Goal: Navigation & Orientation: Find specific page/section

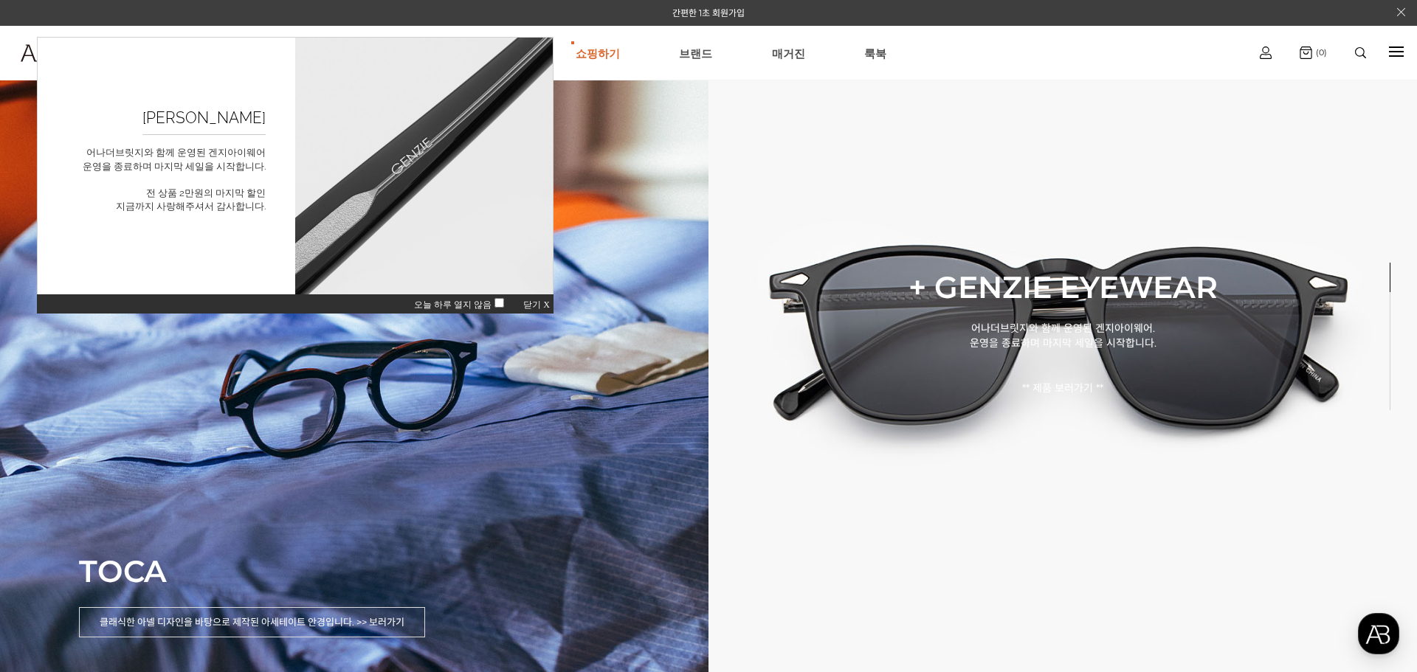
click at [537, 300] on div "오늘 하루 열지 않음 닫기 X" at bounding box center [295, 304] width 516 height 20
click at [540, 300] on span "닫기 X" at bounding box center [536, 305] width 27 height 10
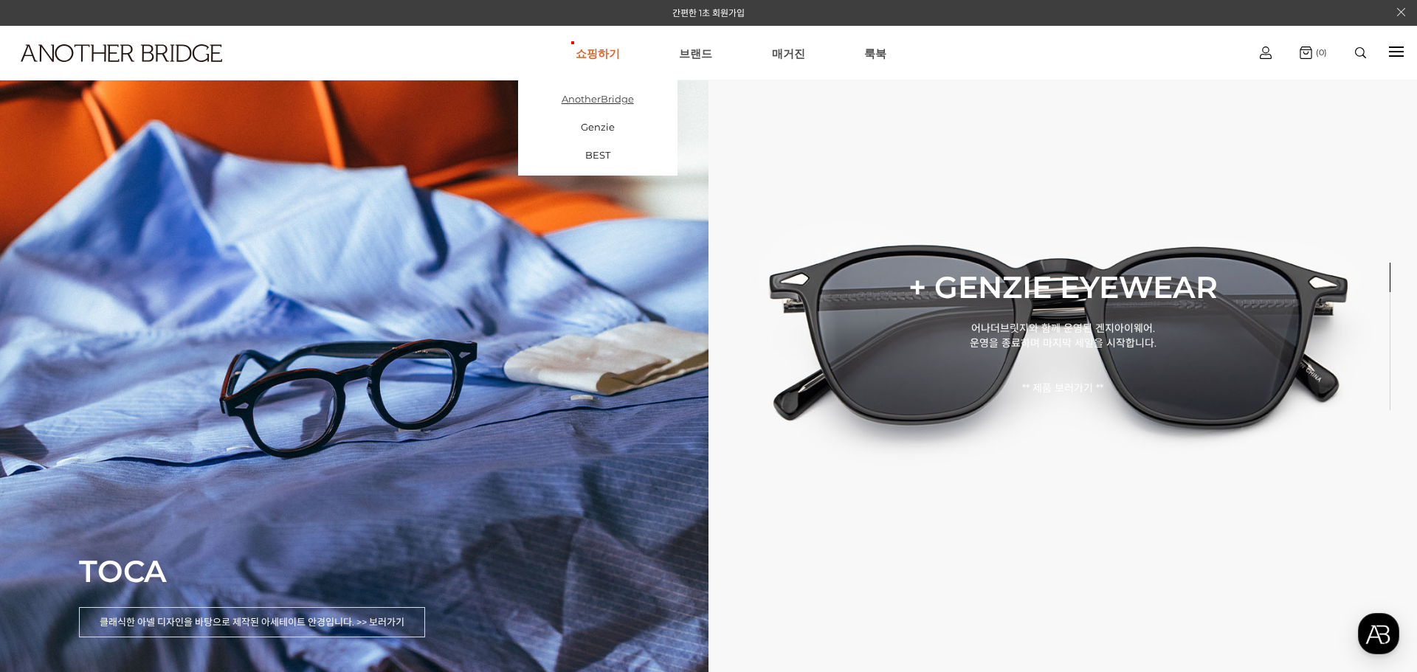
click at [599, 111] on link "AnotherBridge" at bounding box center [597, 99] width 159 height 28
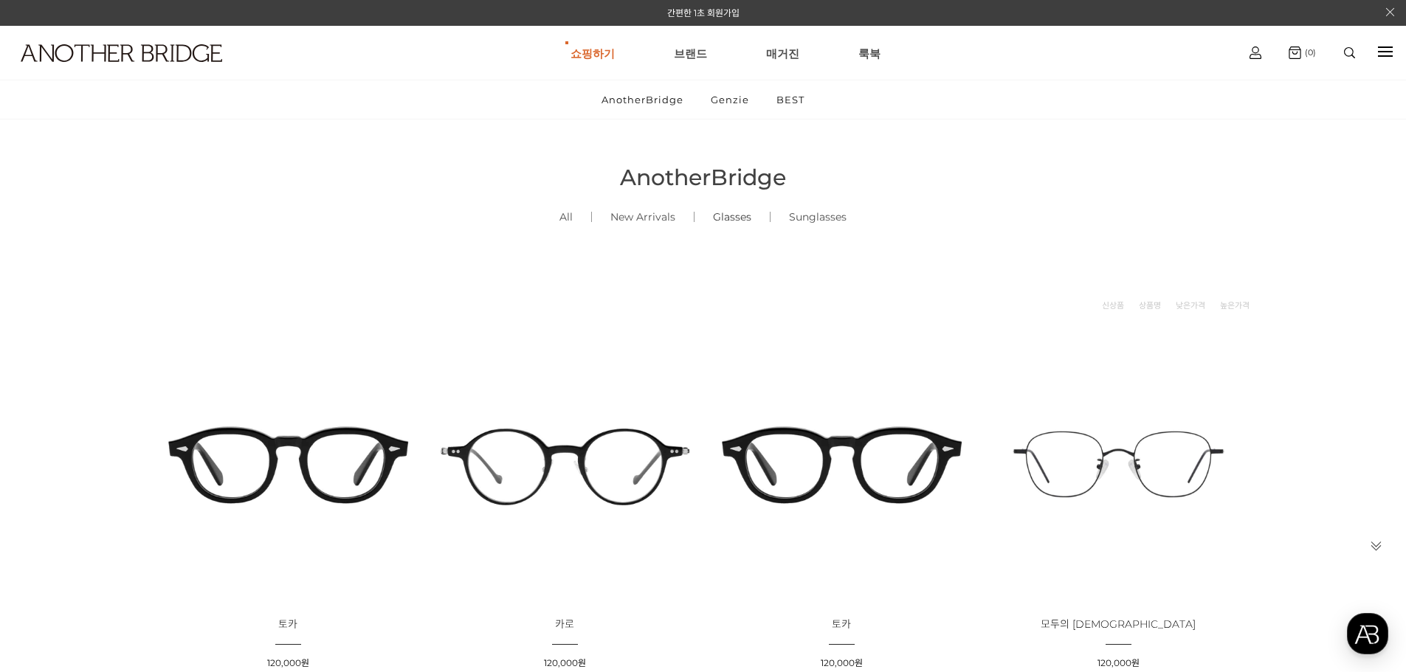
click at [735, 217] on link "Glasses ()" at bounding box center [731, 217] width 75 height 50
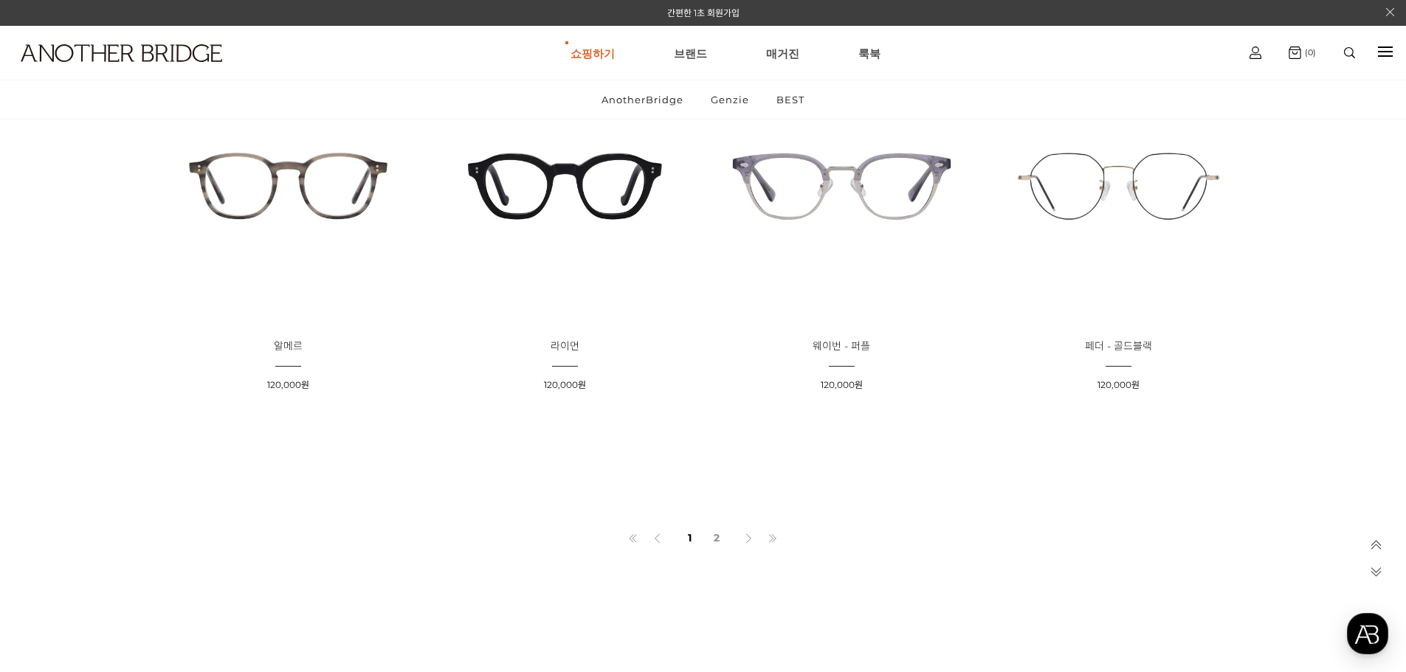
scroll to position [1033, 0]
click at [717, 541] on link "2" at bounding box center [717, 534] width 24 height 25
